Goal: Task Accomplishment & Management: Manage account settings

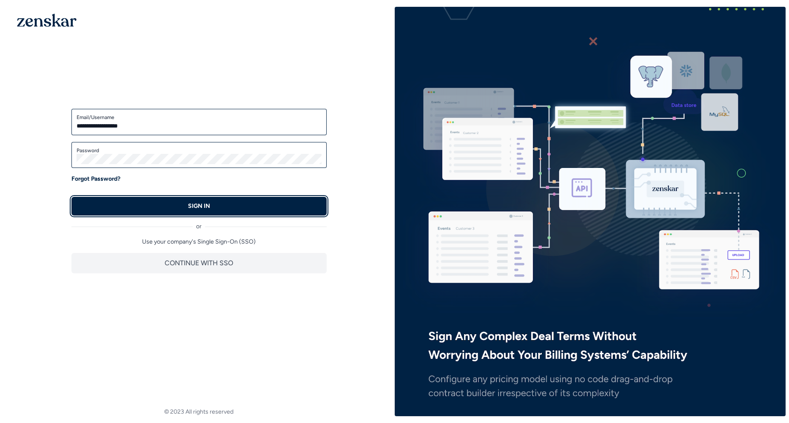
click at [194, 203] on p "SIGN IN" at bounding box center [199, 206] width 22 height 9
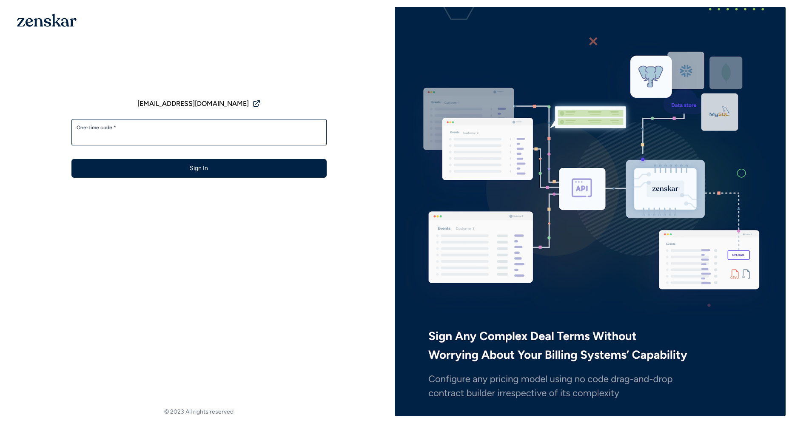
click at [188, 145] on div "One-time code *" at bounding box center [198, 132] width 255 height 26
click at [188, 142] on div "One-time code *" at bounding box center [198, 132] width 255 height 26
click at [186, 133] on input "One-time code *" at bounding box center [199, 136] width 245 height 10
type input "******"
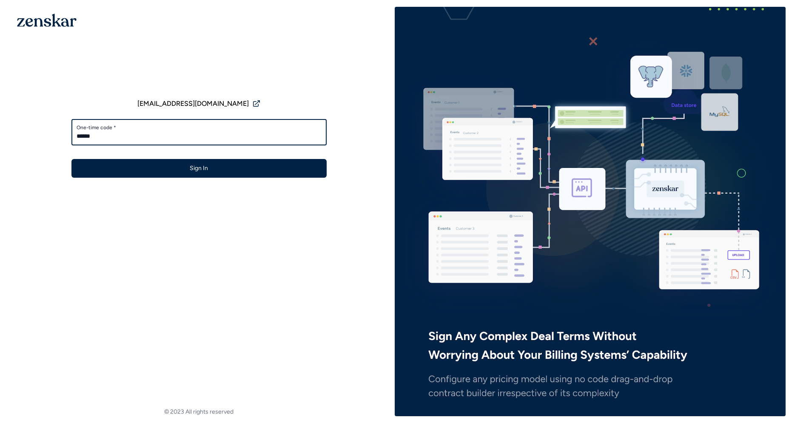
click at [71, 159] on button "Sign In" at bounding box center [198, 168] width 255 height 19
